Goal: Task Accomplishment & Management: Use online tool/utility

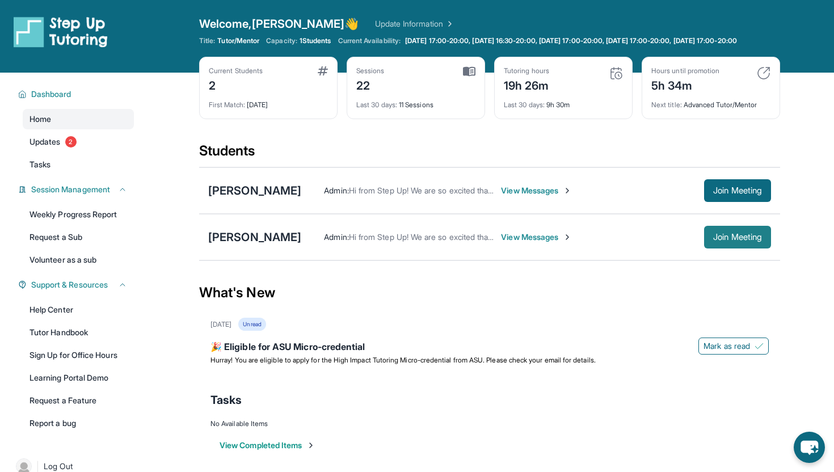
click at [744, 249] on button "Join Meeting" at bounding box center [737, 237] width 67 height 23
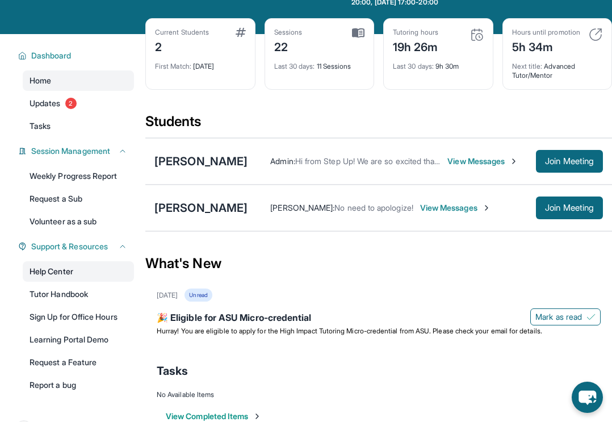
scroll to position [84, 0]
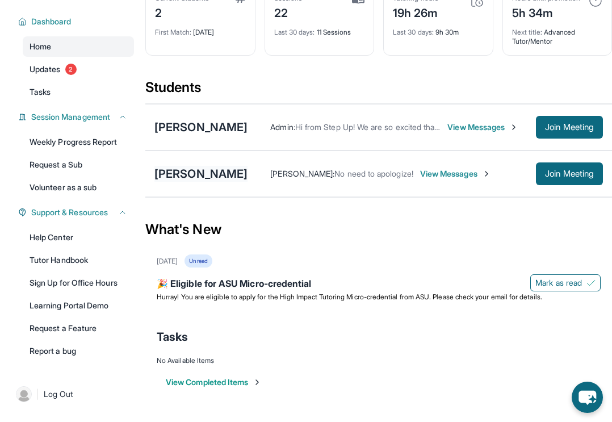
click at [229, 177] on div "[PERSON_NAME]" at bounding box center [200, 174] width 93 height 16
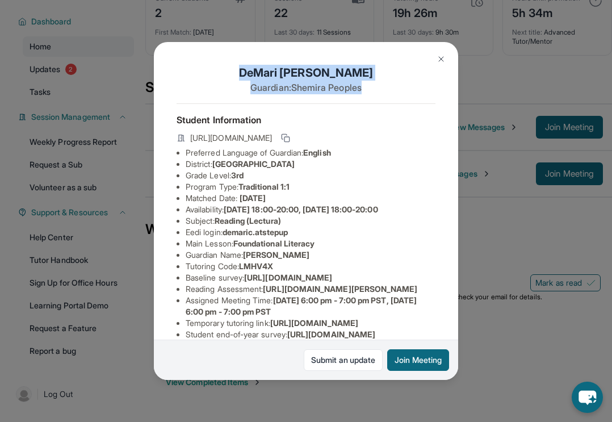
drag, startPoint x: 256, startPoint y: 76, endPoint x: 373, endPoint y: 83, distance: 117.6
click at [375, 85] on div "DeMari Cottonham Guardian: Shemira Peoples" at bounding box center [305, 84] width 259 height 39
copy div "DeMari Cottonham Guardian: Shemira Peoples"
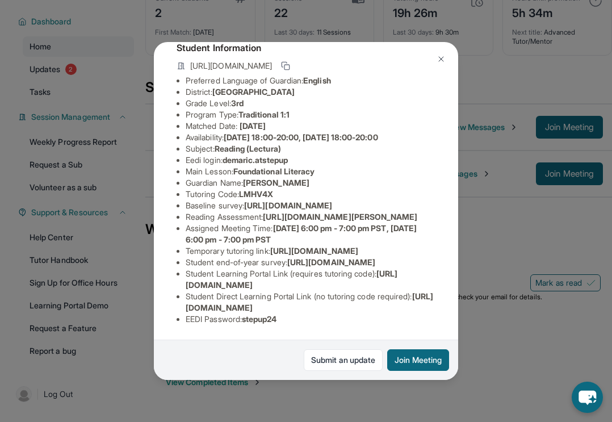
scroll to position [0, 0]
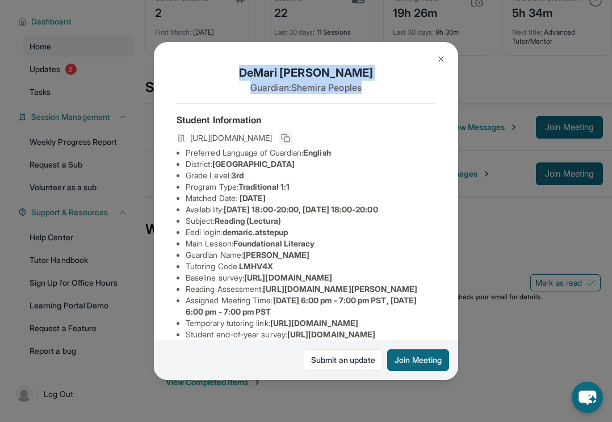
click at [290, 140] on icon at bounding box center [285, 137] width 9 height 9
